Goal: Task Accomplishment & Management: Manage account settings

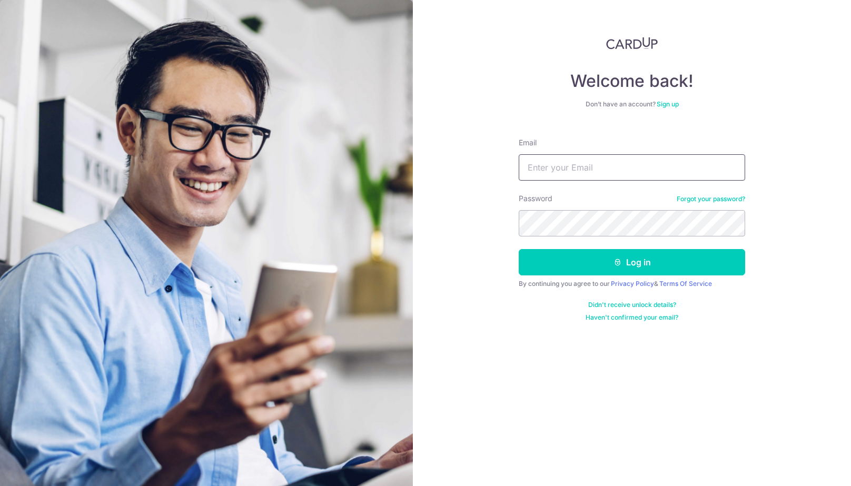
click at [609, 170] on input "Email" at bounding box center [632, 167] width 227 height 26
type input "[EMAIL_ADDRESS][DOMAIN_NAME]"
click at [519, 249] on button "Log in" at bounding box center [632, 262] width 227 height 26
